Goal: Task Accomplishment & Management: Manage account settings

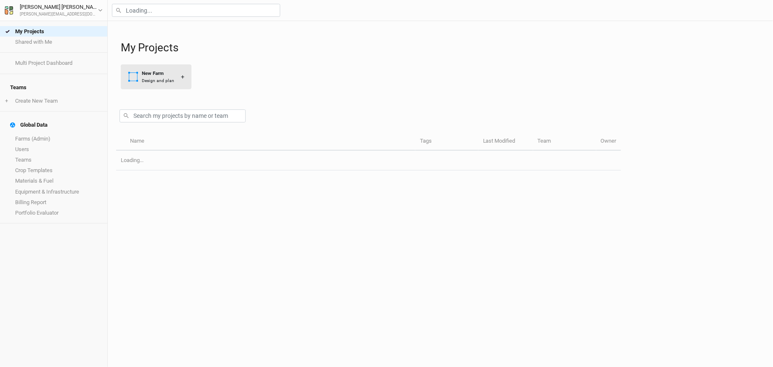
click at [146, 78] on div "Design and plan" at bounding box center [158, 80] width 32 height 6
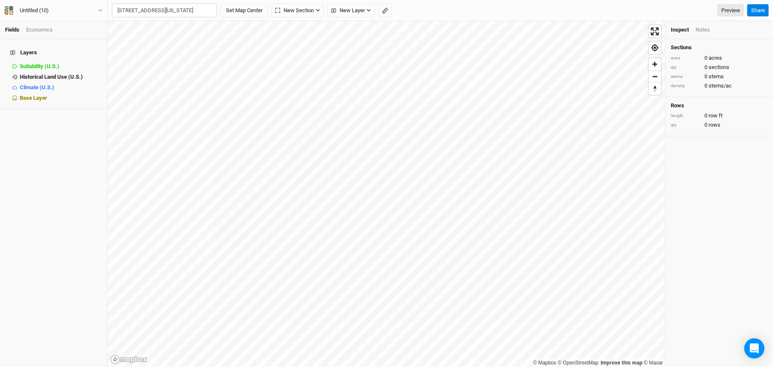
scroll to position [0, 64]
click at [187, 27] on div "1447 Keysville Bruceville Road" at bounding box center [181, 27] width 105 height 7
type input "1447 Keysville Bruceville Road, Keymar, Maryland 21757, United States"
click at [64, 6] on button "Untitled (10)" at bounding box center [53, 10] width 99 height 9
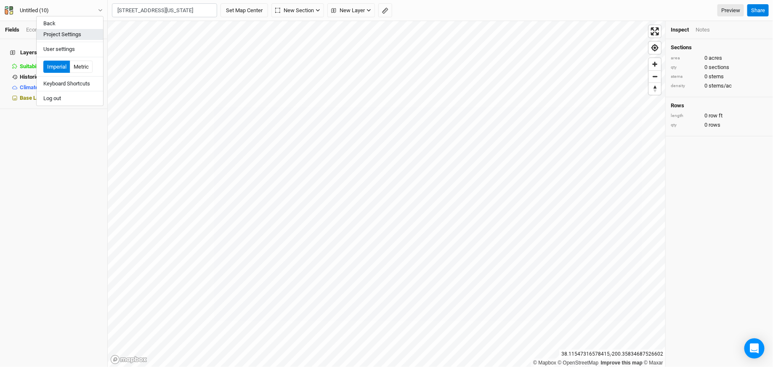
click at [62, 31] on button "Project Settings" at bounding box center [70, 34] width 66 height 11
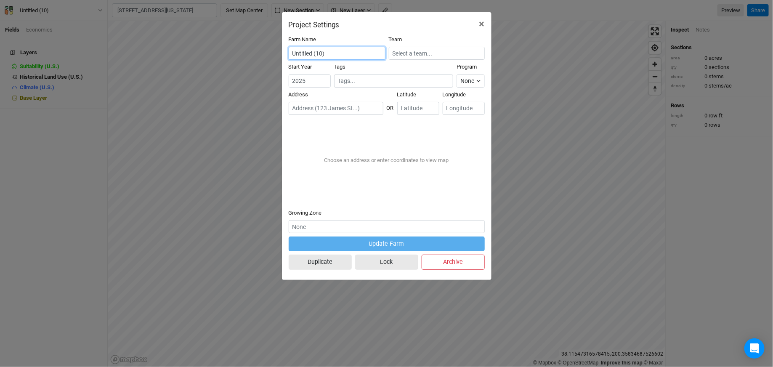
drag, startPoint x: 324, startPoint y: 53, endPoint x: 271, endPoint y: 53, distance: 52.6
click at [271, 53] on div "Project Settings × Farm Name Untitled (10) Team Start Year 2025 Tags Program No…" at bounding box center [386, 183] width 773 height 367
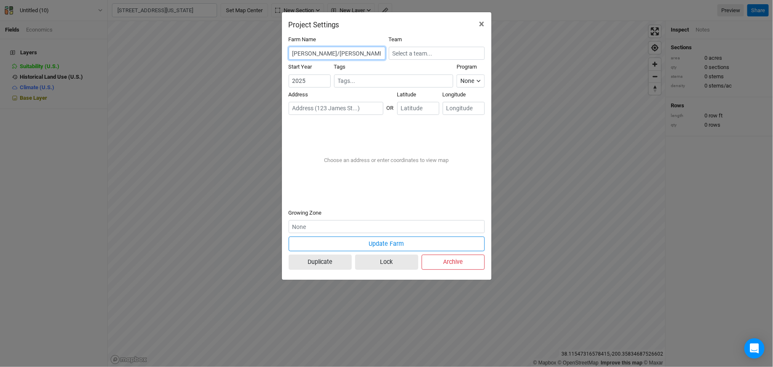
type input "[PERSON_NAME]/[PERSON_NAME] Farm"
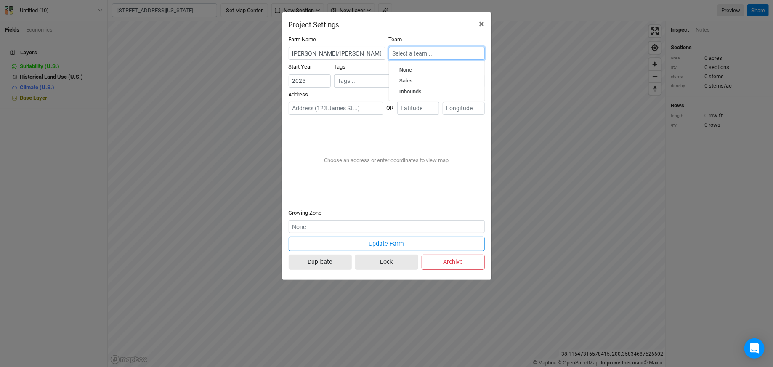
click at [447, 55] on input "text" at bounding box center [437, 53] width 96 height 13
click at [426, 81] on div "Sales" at bounding box center [436, 81] width 75 height 8
type input "Sales"
paste input "1447 Keysville Bruceville Rd, Keymar, MD, United States, Maryland"
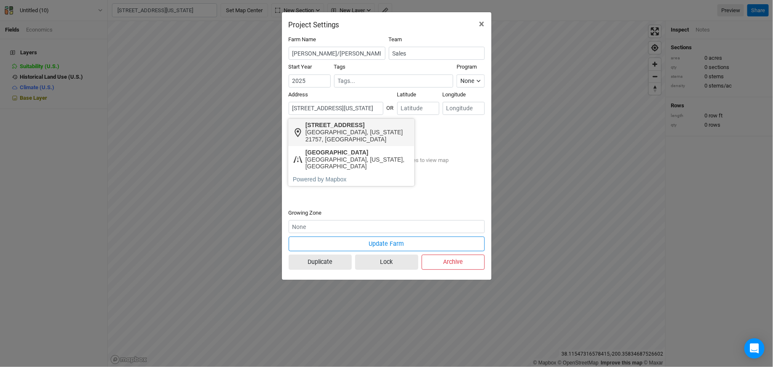
scroll to position [0, 83]
click at [359, 136] on div "Keymar, Maryland 21757, United States" at bounding box center [357, 136] width 105 height 14
type input "1447 Keysville Bruceville Road, Keymar, Maryland 21757, United States"
type input "39.620755"
type input "-77.241387"
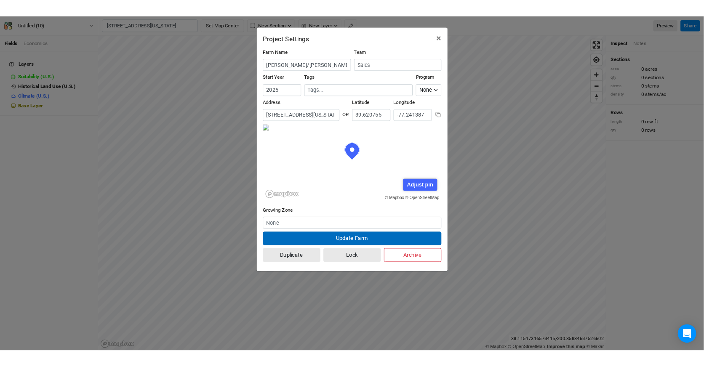
scroll to position [42, 98]
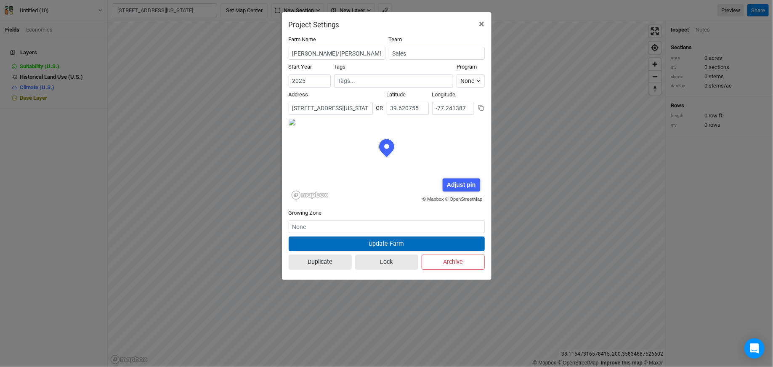
click at [352, 242] on button "Update Farm" at bounding box center [387, 243] width 196 height 15
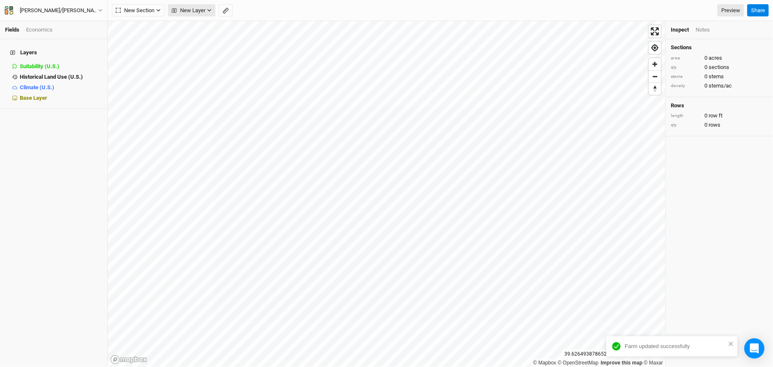
click at [196, 8] on span "New Layer" at bounding box center [189, 10] width 34 height 8
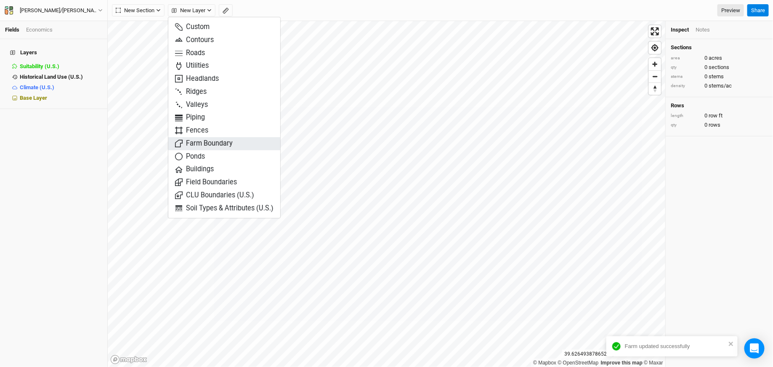
click at [212, 146] on span "Farm Boundary" at bounding box center [204, 144] width 58 height 10
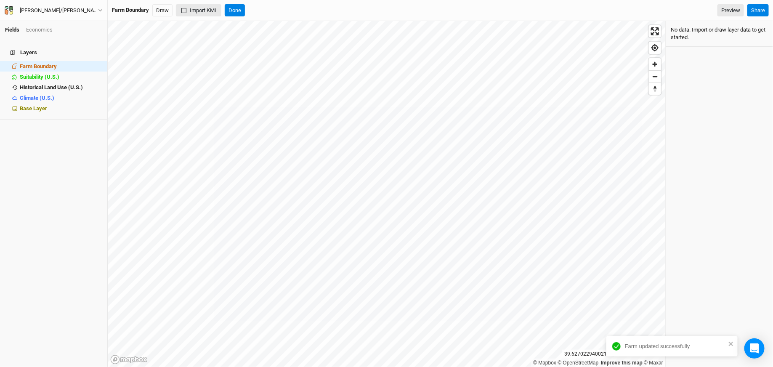
click at [196, 8] on button "Import KML" at bounding box center [198, 10] width 45 height 13
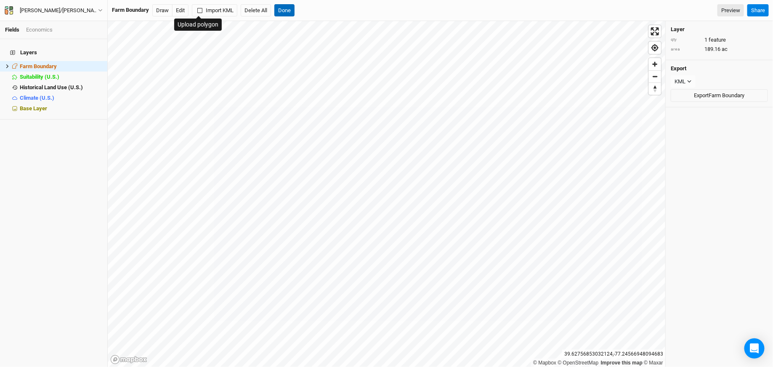
click at [285, 11] on button "Done" at bounding box center [284, 10] width 20 height 13
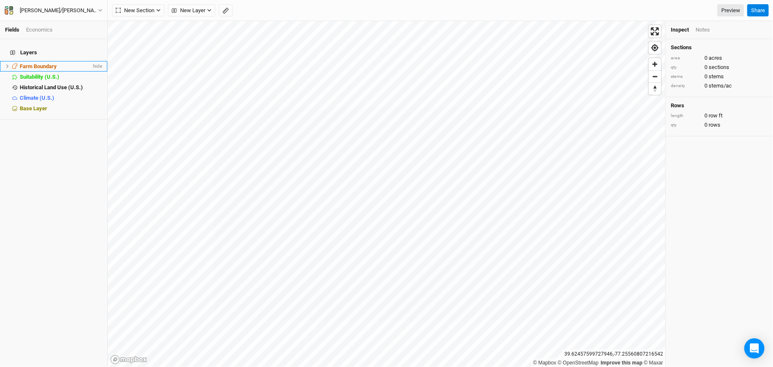
click at [53, 63] on span "Farm Boundary" at bounding box center [38, 66] width 37 height 6
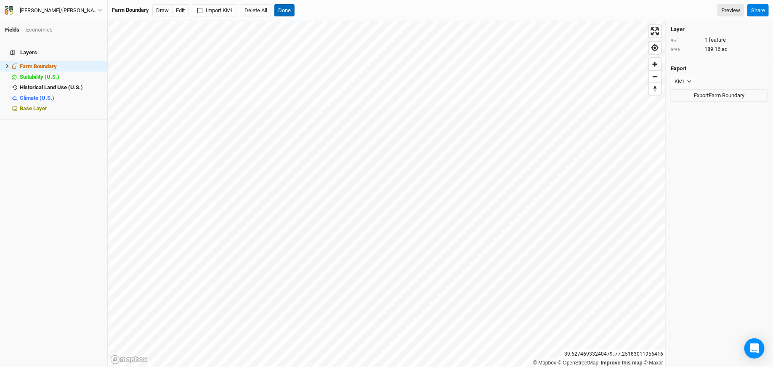
click at [287, 11] on button "Done" at bounding box center [284, 10] width 20 height 13
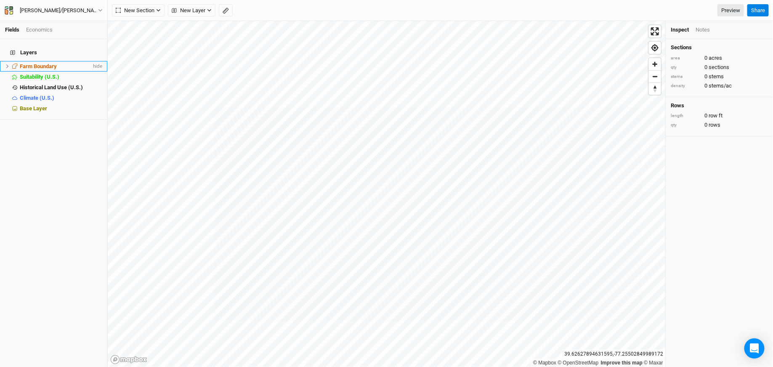
click at [42, 63] on span "Farm Boundary" at bounding box center [38, 66] width 37 height 6
